Goal: Task Accomplishment & Management: Manage account settings

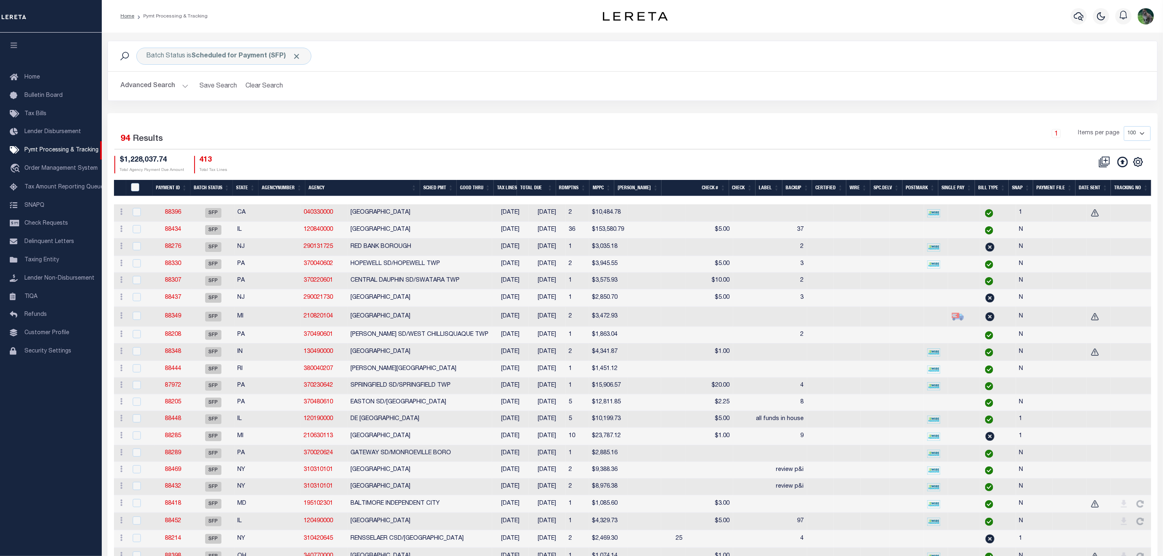
click at [155, 84] on button "Advanced Search" at bounding box center [155, 86] width 68 height 16
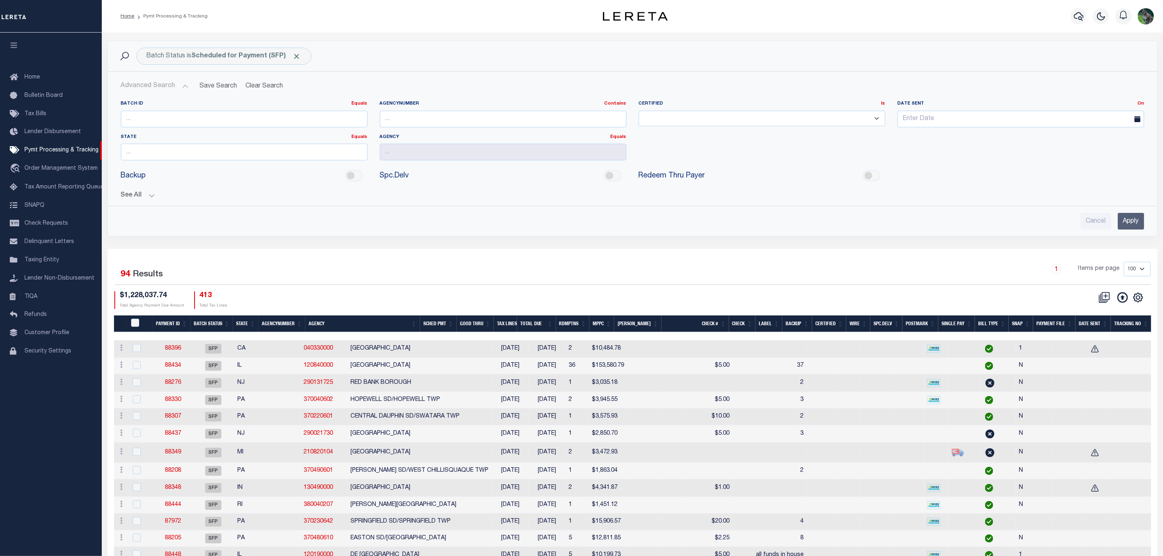
click at [134, 196] on button "See All" at bounding box center [632, 196] width 1023 height 8
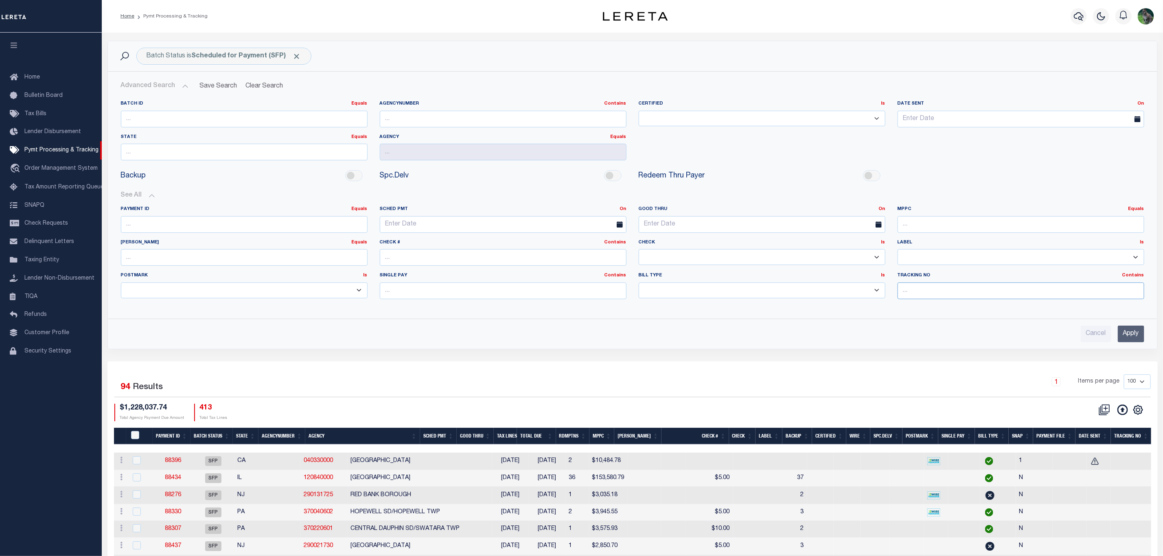
click at [943, 292] on input "text" at bounding box center [1021, 291] width 247 height 17
type input "[PERSON_NAME]"
click at [1133, 342] on input "Apply" at bounding box center [1131, 334] width 26 height 17
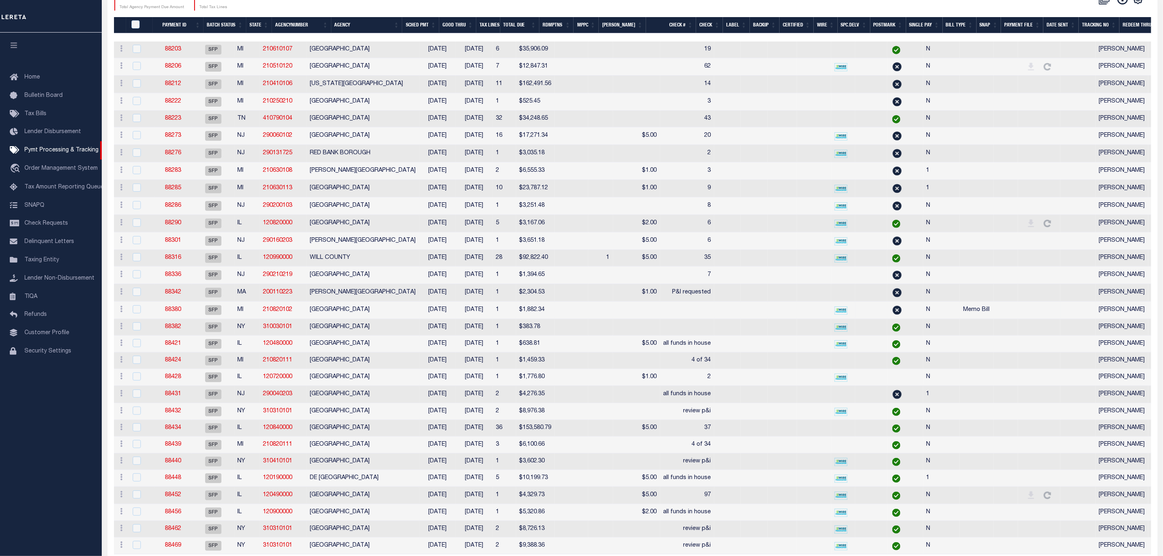
scroll to position [203, 0]
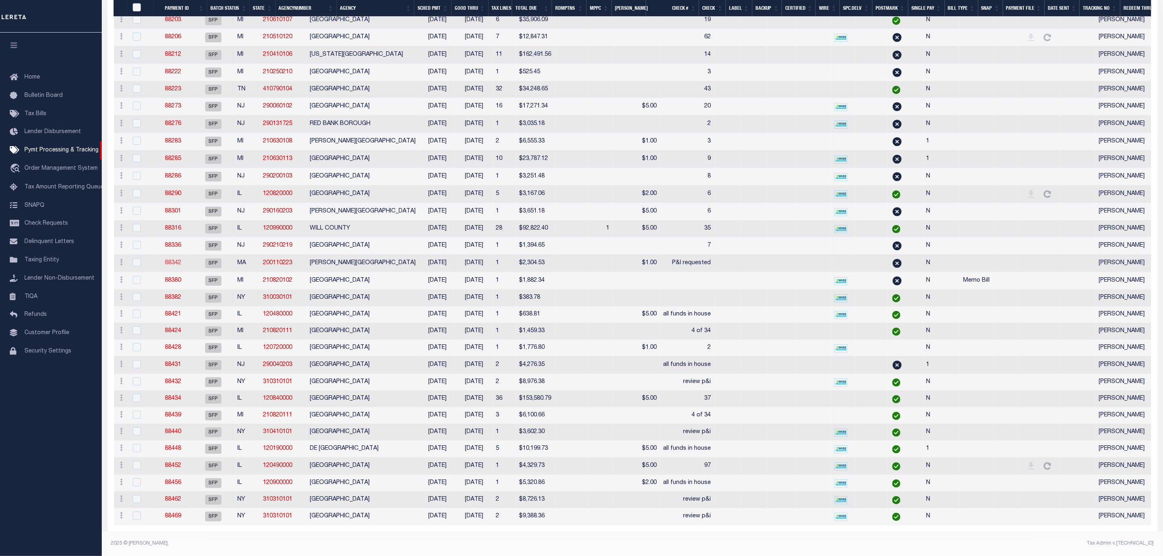
click at [181, 260] on link "88342" at bounding box center [173, 263] width 16 height 6
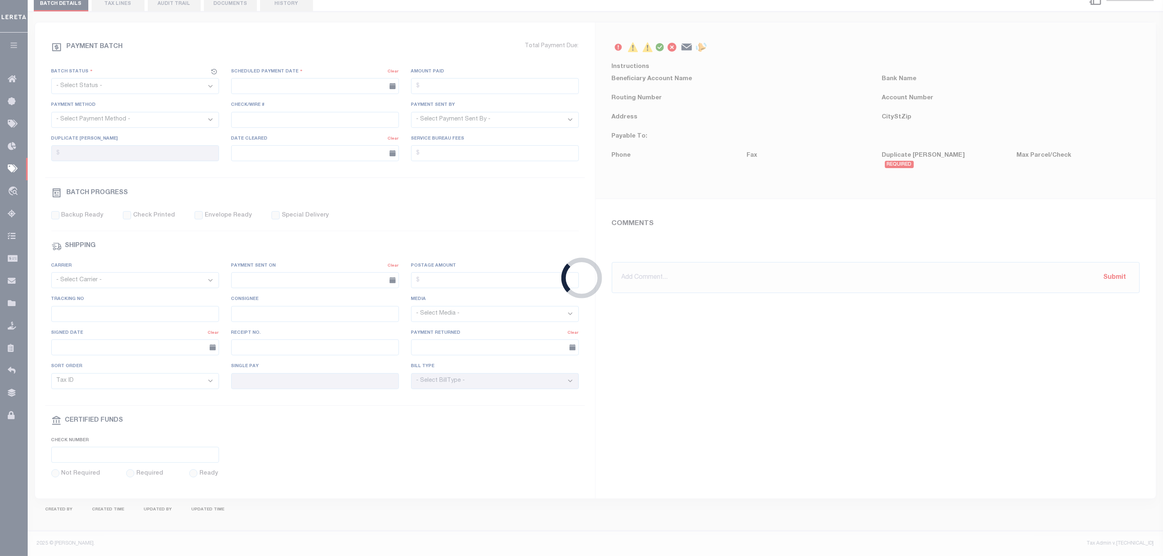
select select "SFP"
type input "[DATE]"
type input "$2,304.53"
select select "CHK"
type input "P&I requested"
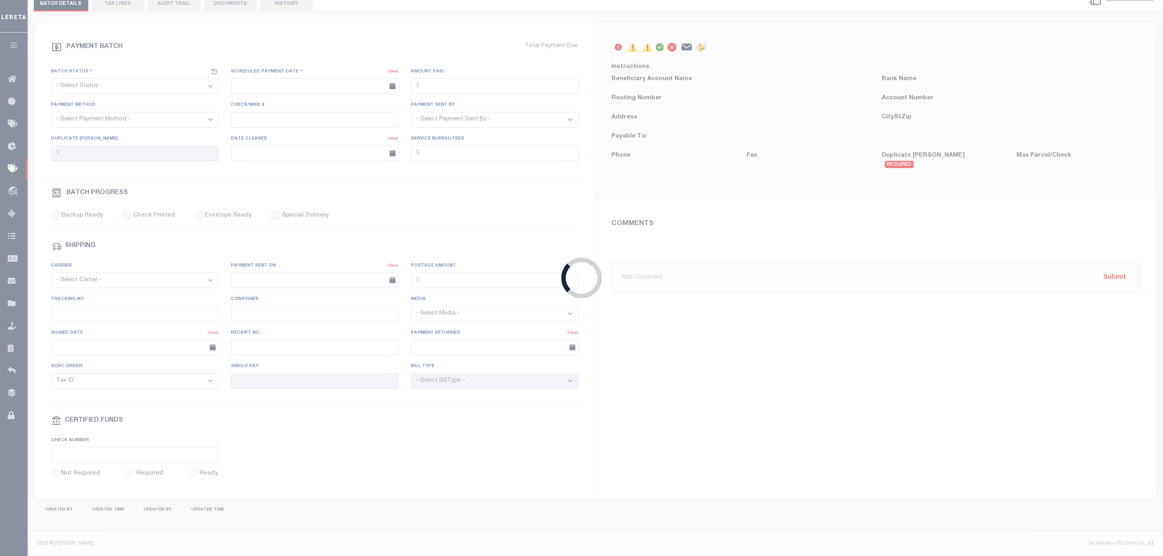
select select "[PERSON_NAME]"
type input "[PERSON_NAME]"
type input "N"
radio input "true"
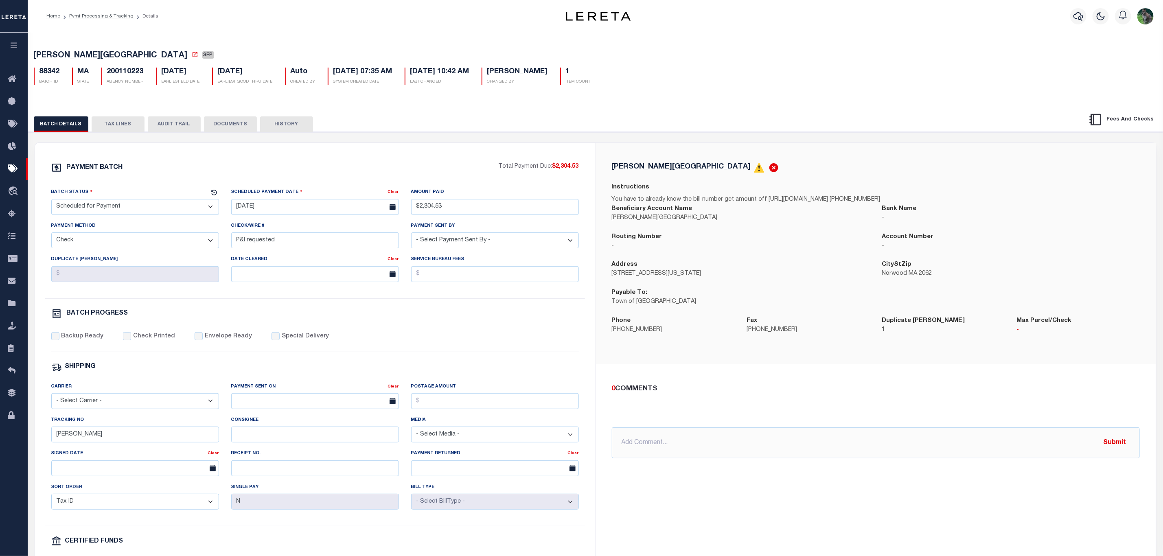
click at [111, 219] on div "Batch Status - Select Status - Scheduled for Payment Ready For Payment Payment …" at bounding box center [135, 204] width 180 height 33
click at [120, 214] on select "- Select Status - Scheduled for Payment Ready For Payment Payment Sent Cleared …" at bounding box center [135, 207] width 168 height 16
select select "RFP"
click at [51, 201] on select "- Select Status - Scheduled for Payment Ready For Payment Payment Sent Cleared …" at bounding box center [135, 207] width 168 height 16
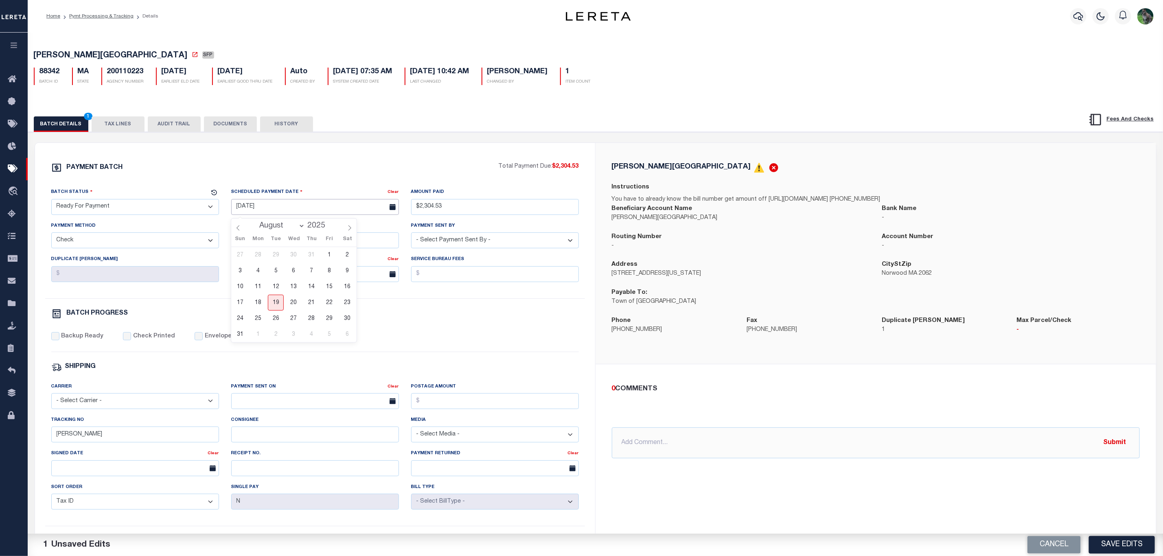
click at [296, 206] on input "[DATE]" at bounding box center [315, 207] width 168 height 16
click at [276, 298] on span "19" at bounding box center [276, 303] width 16 height 16
type input "[DATE]"
drag, startPoint x: 329, startPoint y: 252, endPoint x: 204, endPoint y: 250, distance: 124.6
click at [159, 244] on div "Batch Status - Select Status - Scheduled for Payment Ready For Payment Payment …" at bounding box center [315, 243] width 540 height 111
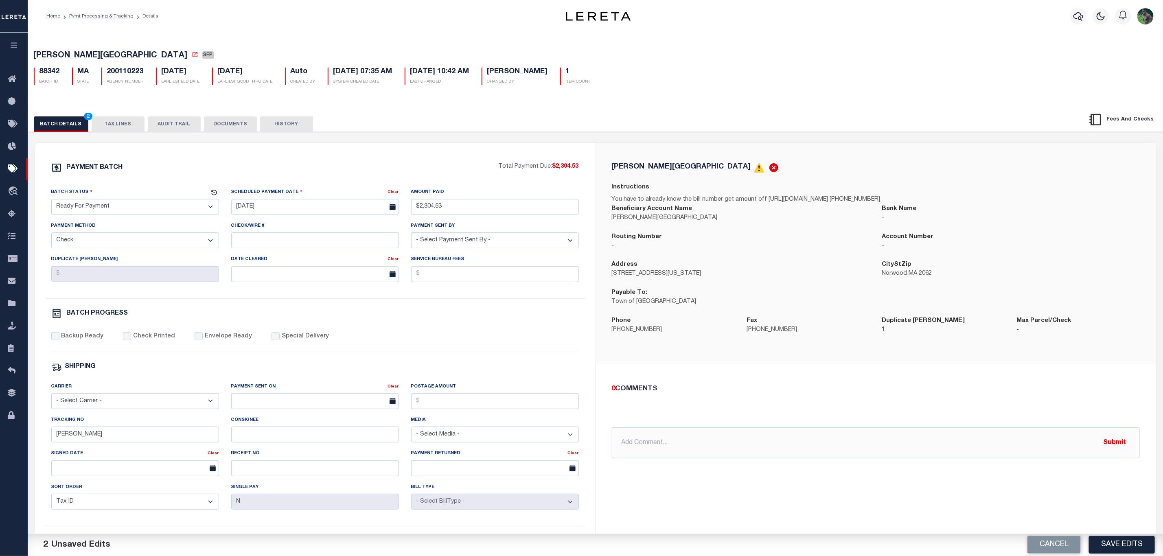
click at [84, 341] on label "Backup Ready" at bounding box center [82, 336] width 42 height 9
click at [59, 340] on input "Backup Ready" at bounding box center [55, 336] width 8 height 8
checkbox input "true"
drag, startPoint x: 81, startPoint y: 445, endPoint x: 37, endPoint y: 442, distance: 44.0
click at [41, 443] on div "PAYMENT BATCH Total Payment Due: $2,304.53 Batch Status" at bounding box center [315, 381] width 560 height 476
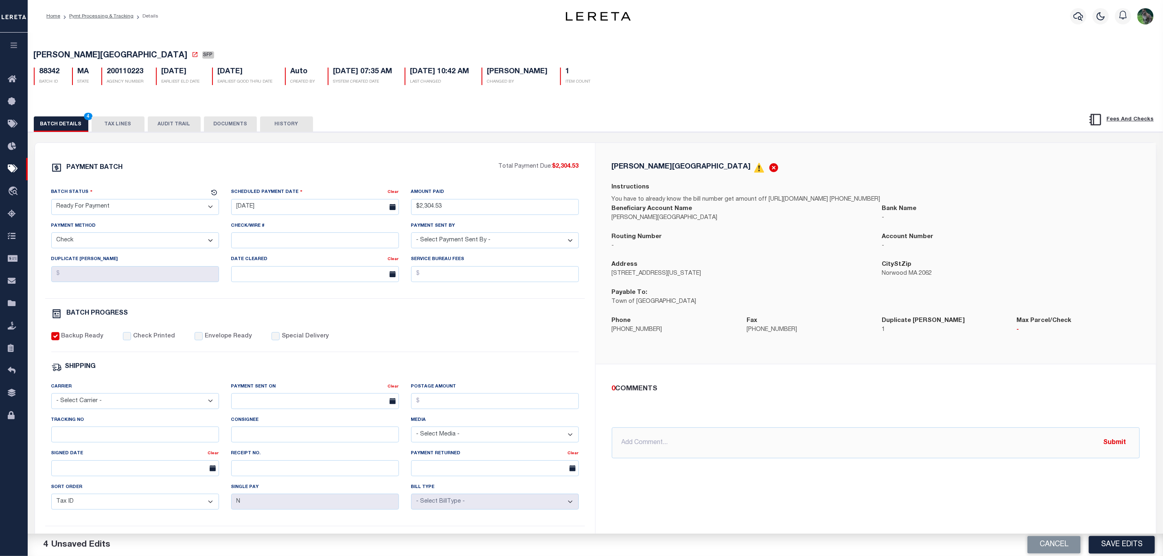
click at [57, 55] on span "[PERSON_NAME][GEOGRAPHIC_DATA]" at bounding box center [111, 56] width 154 height 8
drag, startPoint x: 57, startPoint y: 55, endPoint x: 87, endPoint y: 60, distance: 30.5
click at [87, 60] on span "[PERSON_NAME][GEOGRAPHIC_DATA]" at bounding box center [111, 56] width 154 height 8
copy span "[PERSON_NAME][GEOGRAPHIC_DATA]"
click at [131, 123] on button "TAX LINES" at bounding box center [118, 123] width 53 height 15
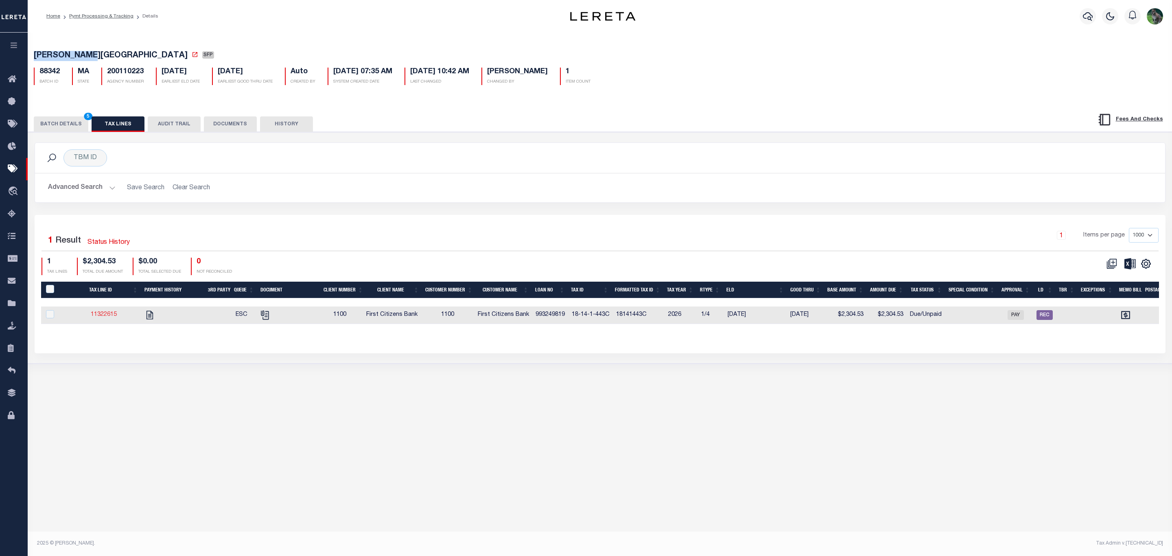
click at [98, 316] on link "11322615" at bounding box center [104, 315] width 26 height 6
checkbox input "true"
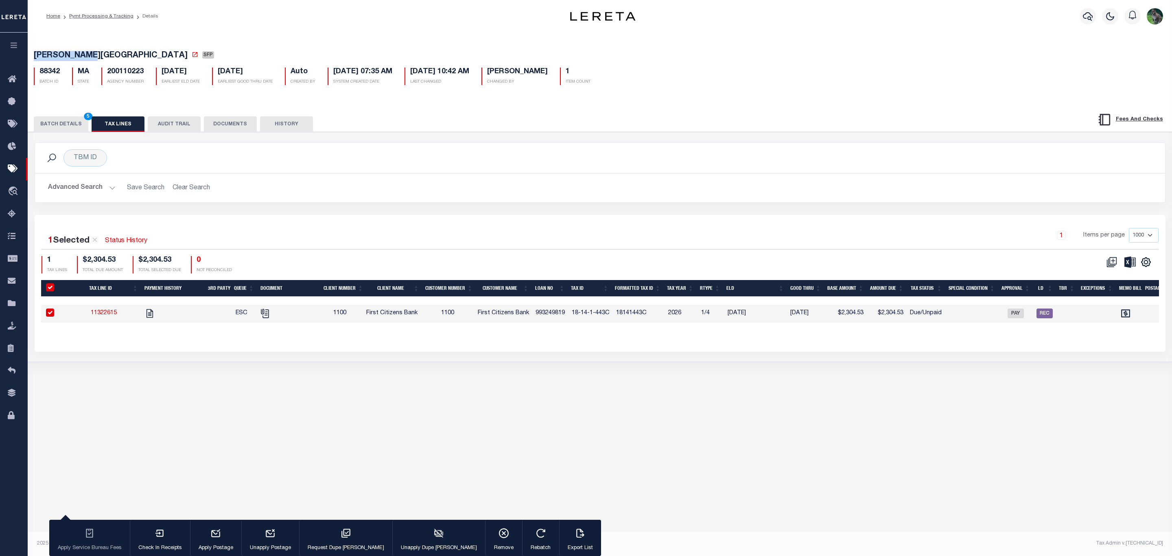
click at [72, 124] on button "BATCH DETAILS 5" at bounding box center [61, 123] width 55 height 15
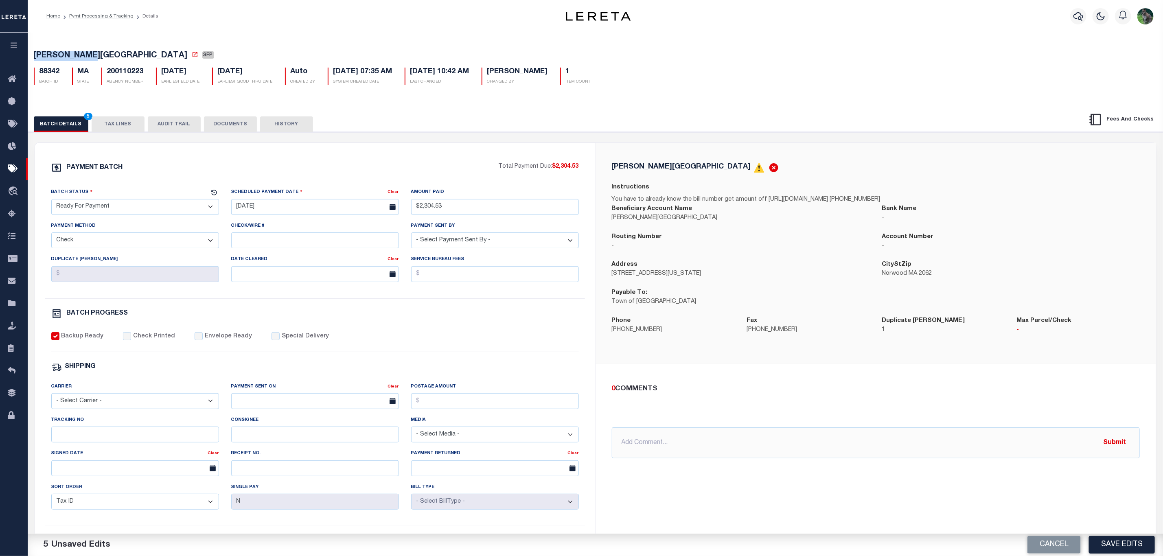
click at [1122, 545] on button "Save Edits" at bounding box center [1122, 545] width 66 height 18
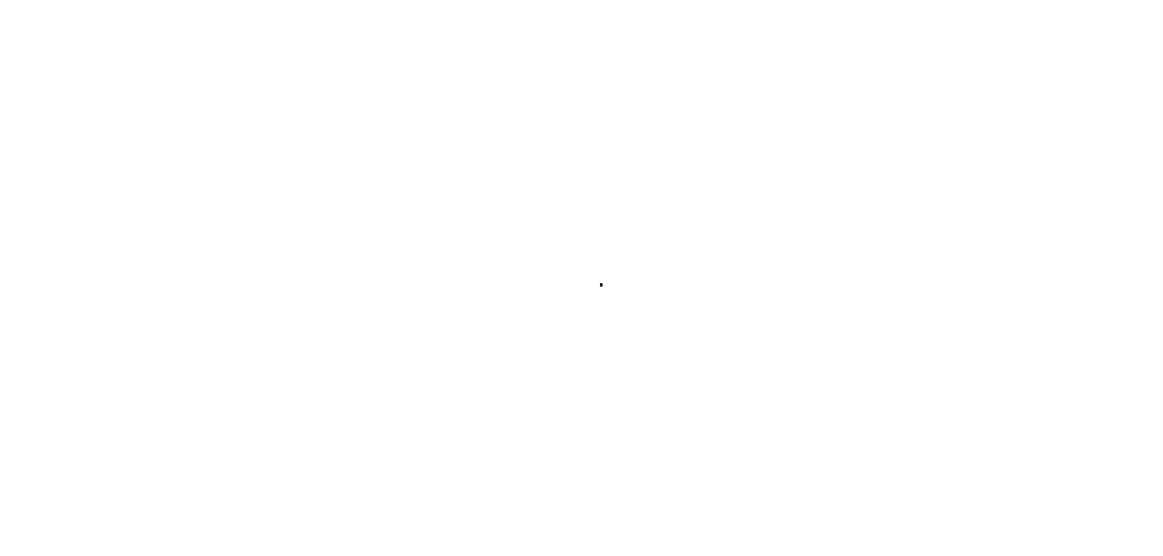
checkbox input "false"
type textarea "Lereta responsible for P&I $24.75"
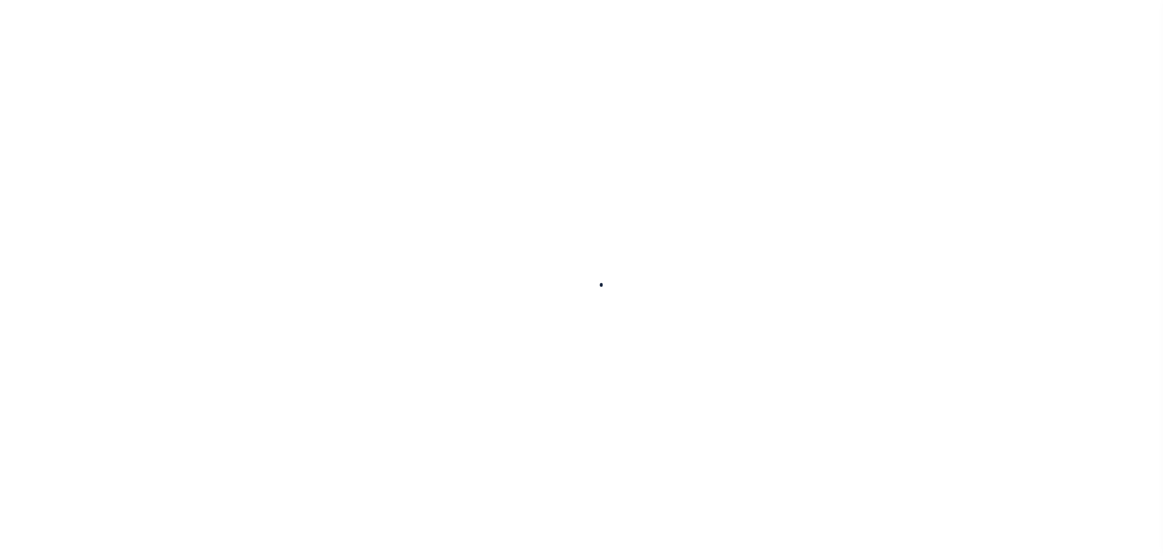
type input "522"
type input "[DATE]"
type input "08/05/2025"
select select "DUE"
type input "$2,304.53"
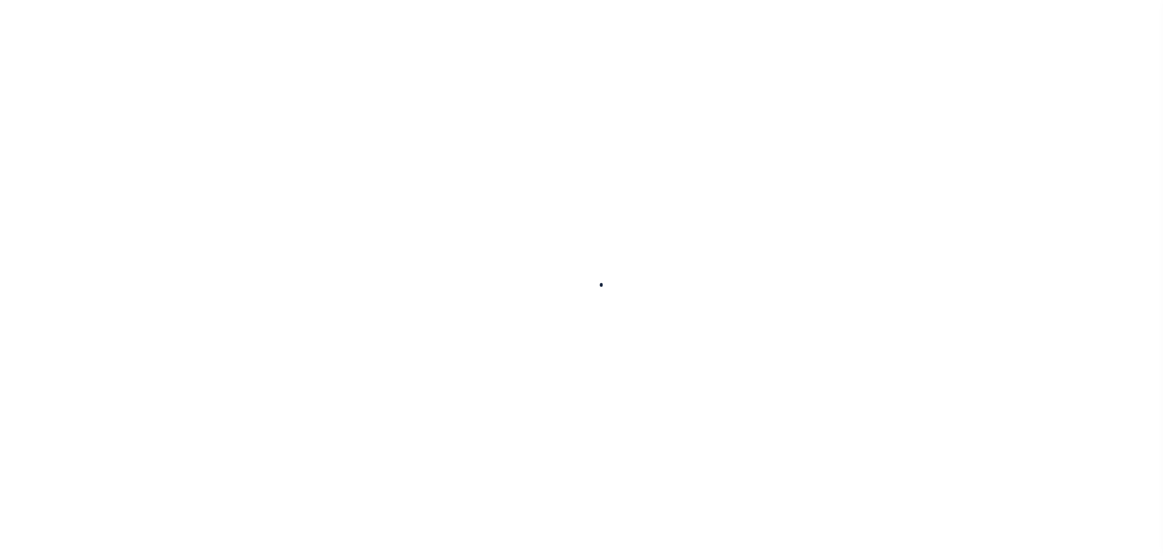
type input "$2,304.53"
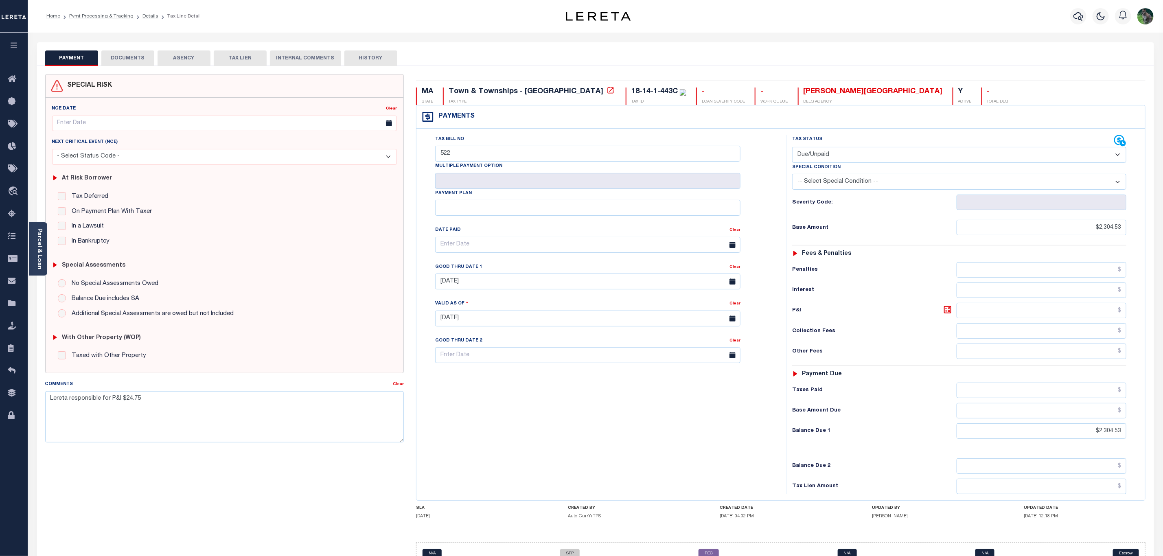
click at [370, 387] on div "Comments" at bounding box center [219, 385] width 348 height 11
